Goal: Information Seeking & Learning: Understand process/instructions

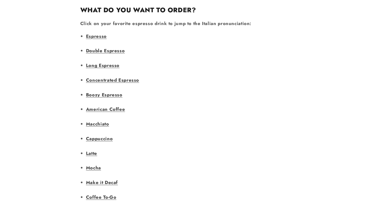
scroll to position [445, 0]
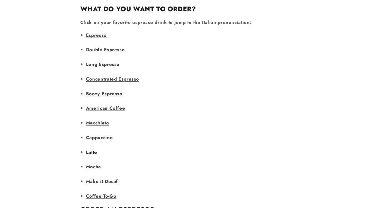
click at [92, 149] on link "Latte" at bounding box center [91, 152] width 11 height 7
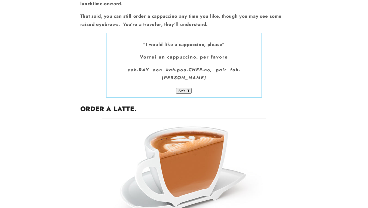
scroll to position [445, 0]
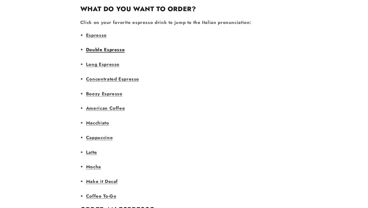
click at [100, 46] on link "Double Espresso" at bounding box center [105, 49] width 39 height 7
click at [98, 32] on link "Espresso" at bounding box center [96, 35] width 21 height 7
click at [96, 61] on link "Long Espresso" at bounding box center [102, 64] width 33 height 7
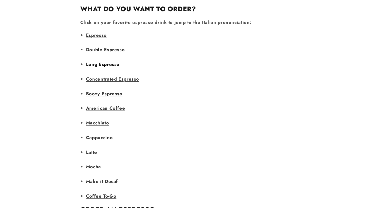
scroll to position [1179, 0]
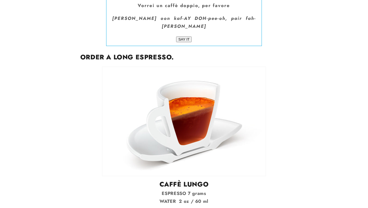
scroll to position [445, 0]
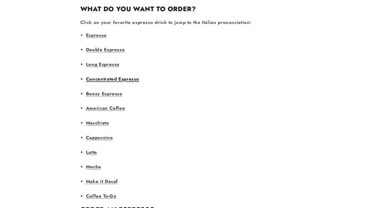
click at [96, 76] on link "Concentrated Espresso" at bounding box center [112, 79] width 53 height 7
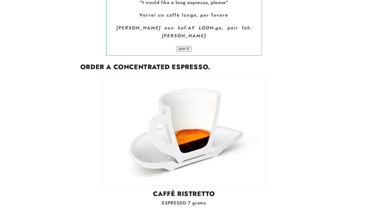
scroll to position [445, 0]
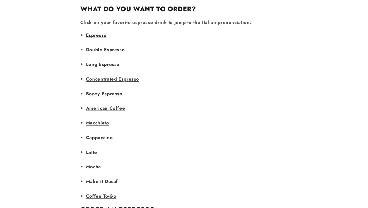
click at [97, 32] on link "Espresso" at bounding box center [96, 35] width 21 height 7
click at [109, 46] on link "Double Espresso" at bounding box center [105, 49] width 39 height 7
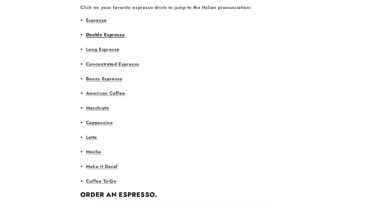
scroll to position [461, 0]
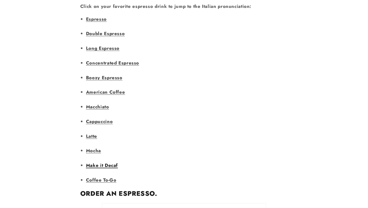
click at [103, 162] on link "Make it Decaf" at bounding box center [102, 165] width 32 height 7
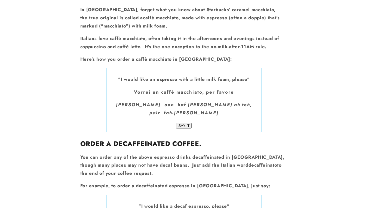
scroll to position [3576, 0]
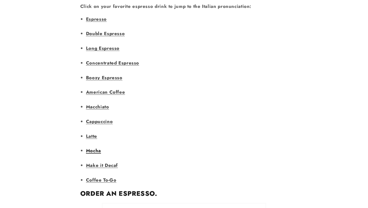
click at [96, 147] on link "Mocha" at bounding box center [93, 150] width 15 height 7
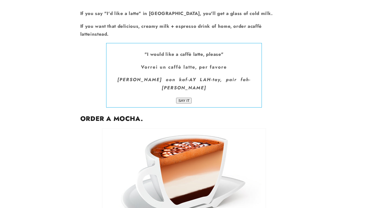
scroll to position [461, 0]
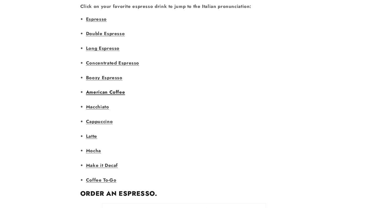
click at [101, 89] on link "American Coffee" at bounding box center [105, 92] width 39 height 7
click at [101, 74] on link "Boozy Espresso" at bounding box center [104, 77] width 36 height 7
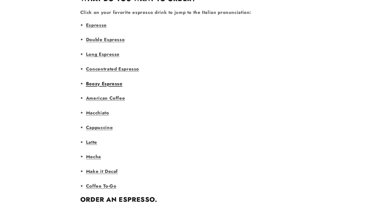
scroll to position [457, 0]
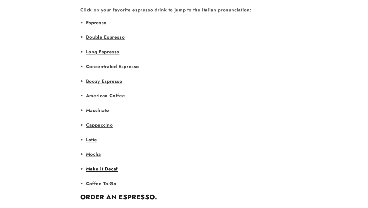
click at [99, 165] on link "Make it Decaf" at bounding box center [102, 168] width 32 height 7
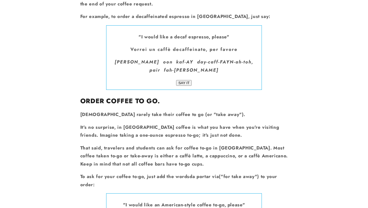
scroll to position [3748, 0]
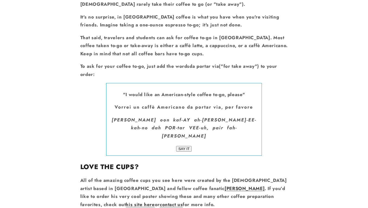
scroll to position [3857, 0]
